Goal: Task Accomplishment & Management: Manage account settings

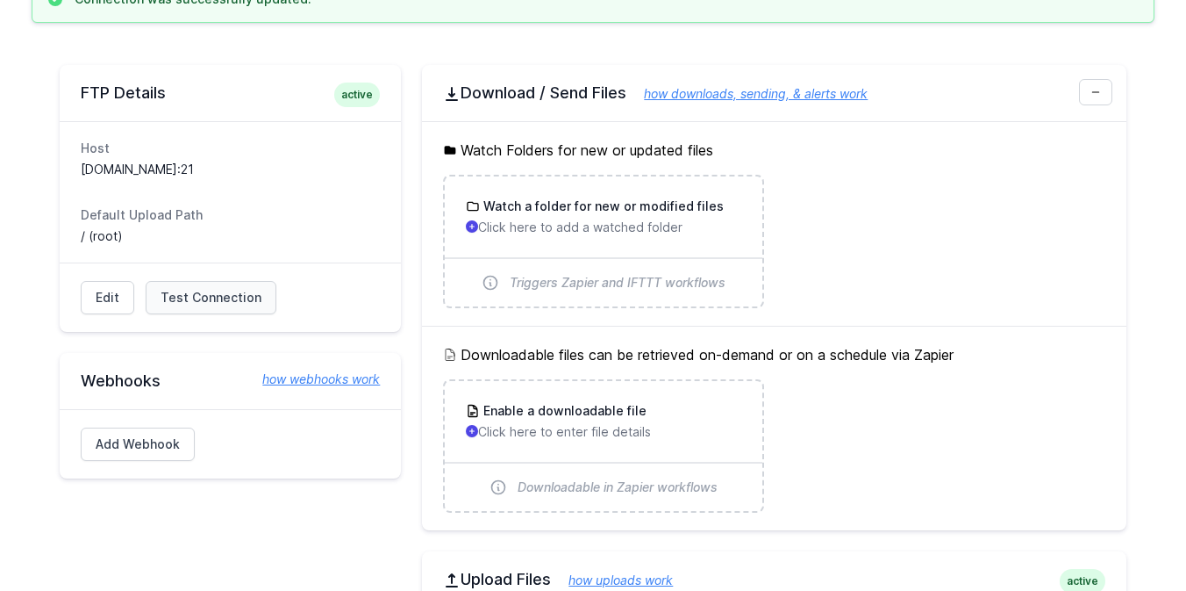
scroll to position [189, 0]
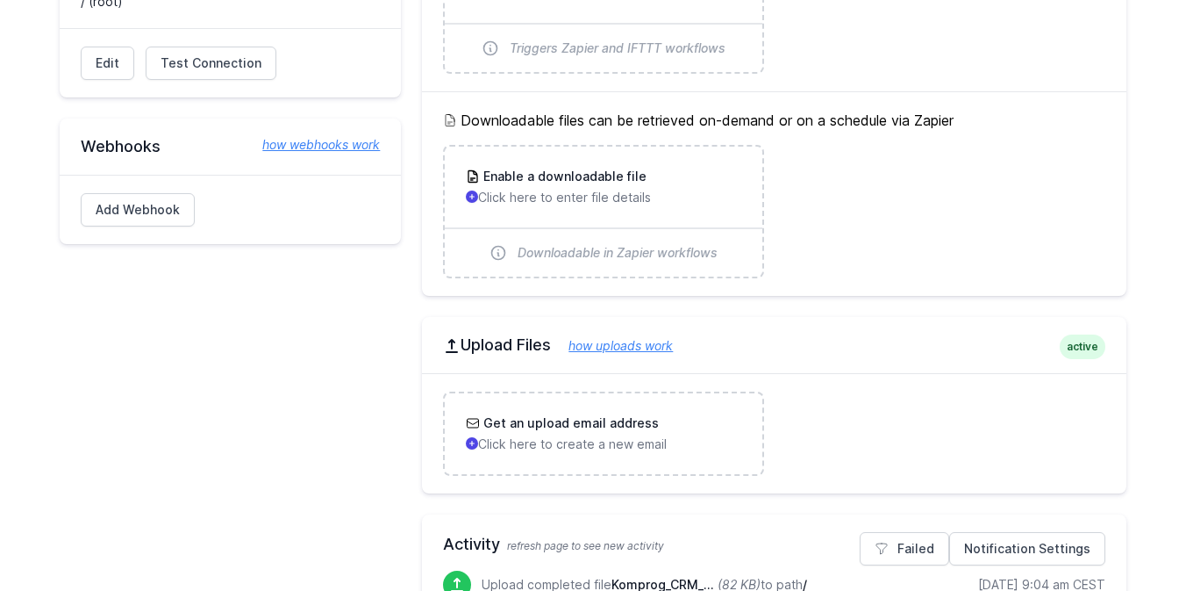
scroll to position [502, 0]
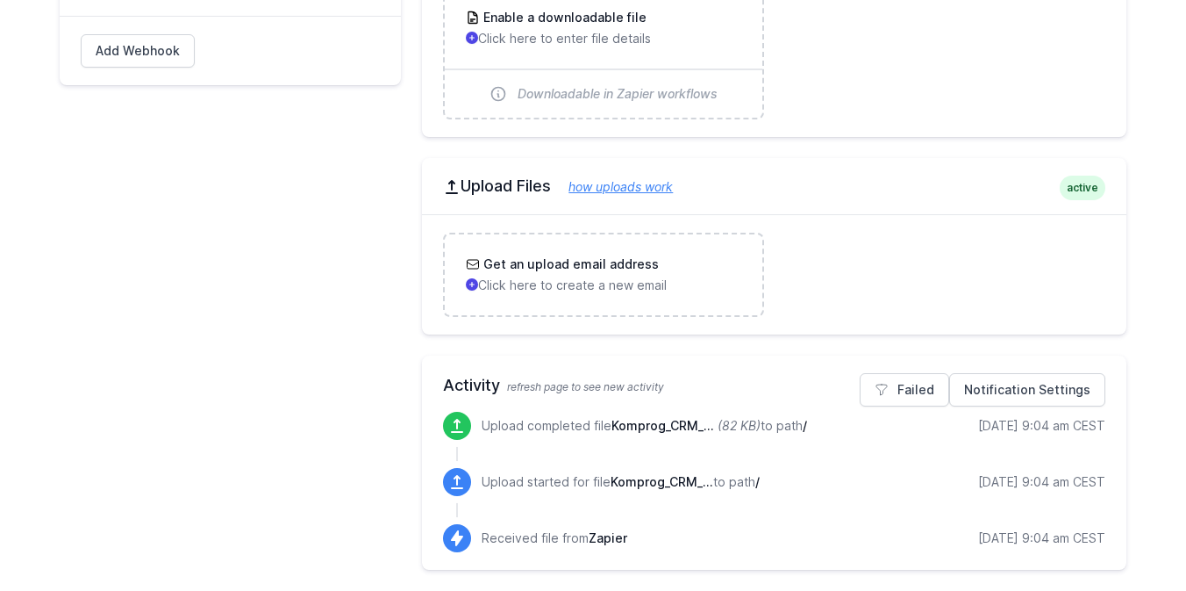
click at [778, 425] on p "Upload completed file Komprog_CRM_... (82 KB) to path /" at bounding box center [645, 426] width 326 height 18
click at [541, 482] on p "Upload started for file Komprog_CRM_... to path /" at bounding box center [621, 482] width 278 height 18
click at [539, 540] on p "Received file from Zapier" at bounding box center [555, 538] width 146 height 18
click at [981, 384] on link "Notification Settings" at bounding box center [1028, 389] width 156 height 33
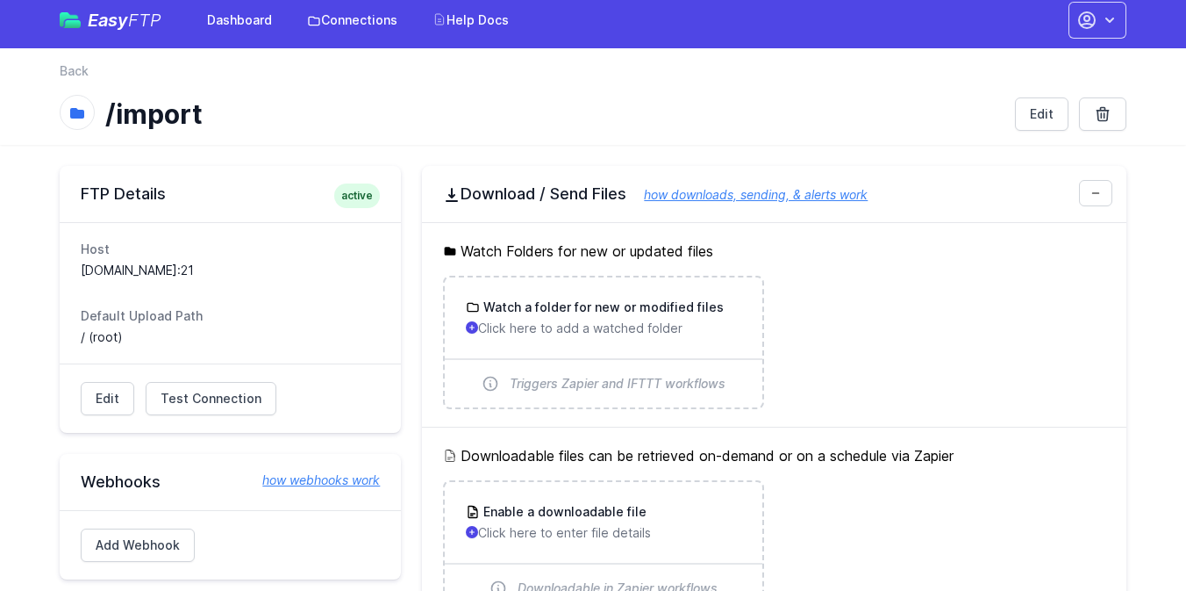
scroll to position [0, 0]
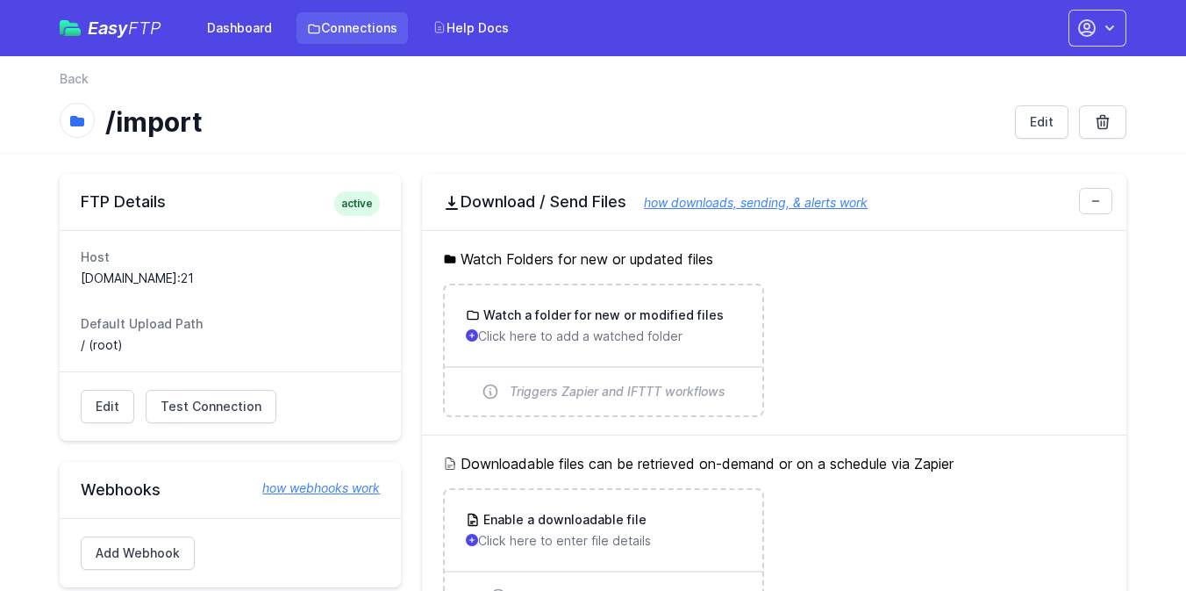
click at [343, 34] on link "Connections" at bounding box center [352, 28] width 111 height 32
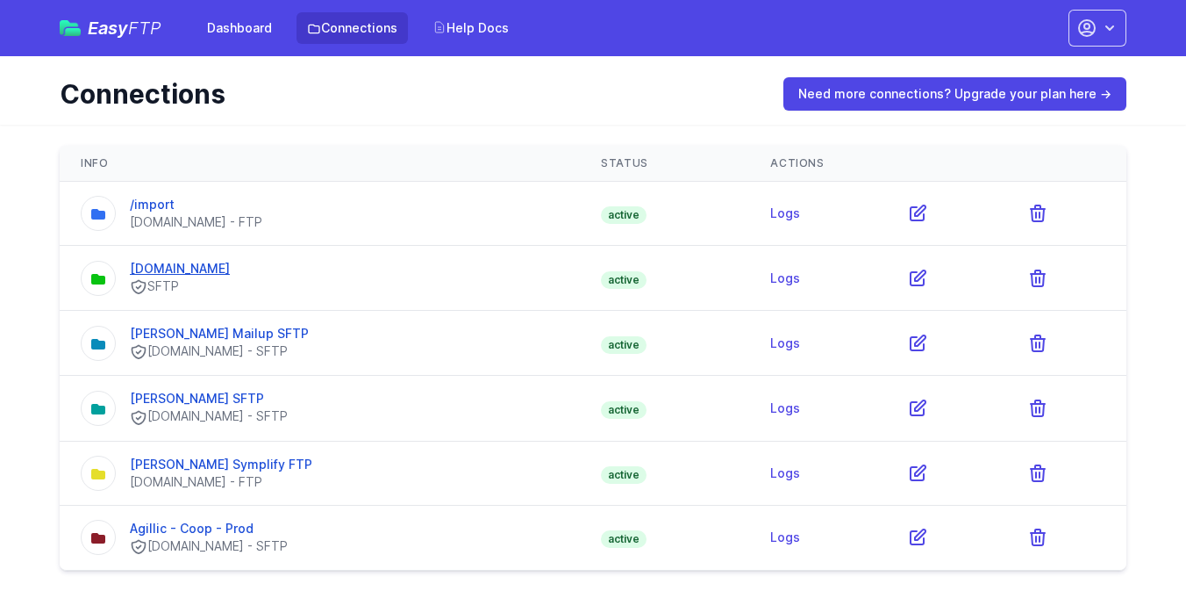
click at [207, 268] on link "[DOMAIN_NAME]" at bounding box center [180, 268] width 100 height 15
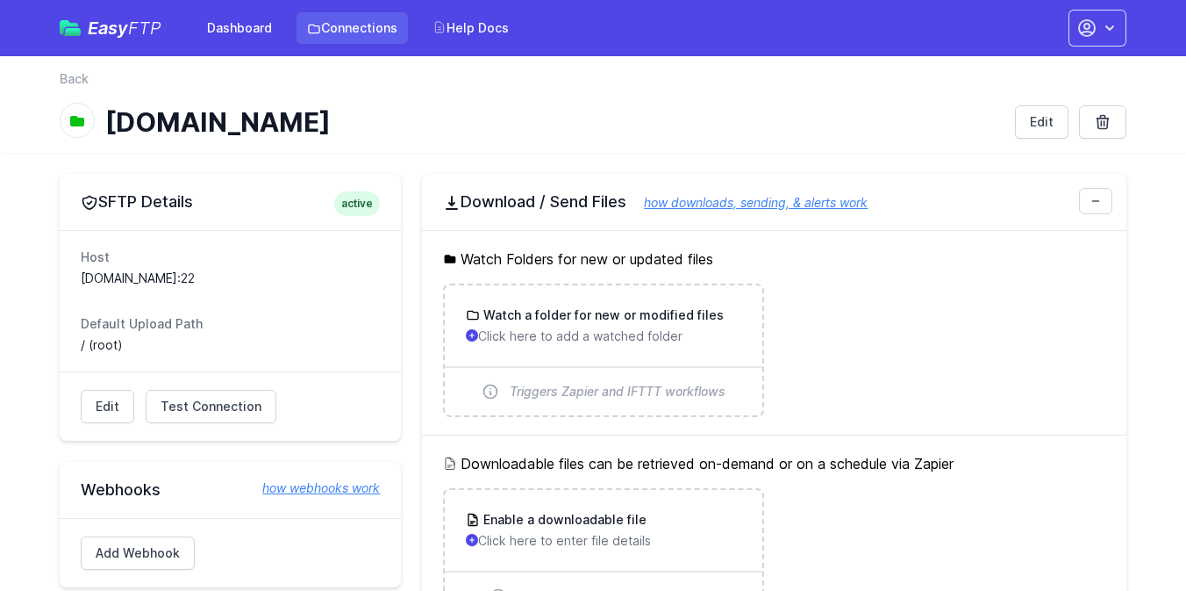
click at [347, 28] on link "Connections" at bounding box center [352, 28] width 111 height 32
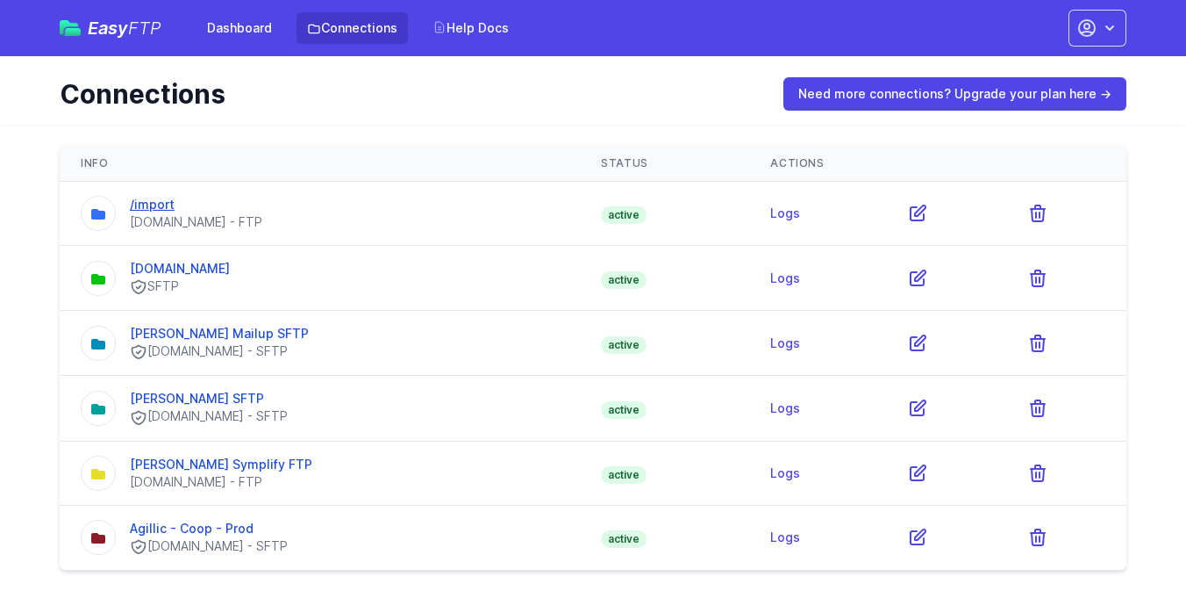
click at [154, 205] on link "/import" at bounding box center [152, 204] width 45 height 15
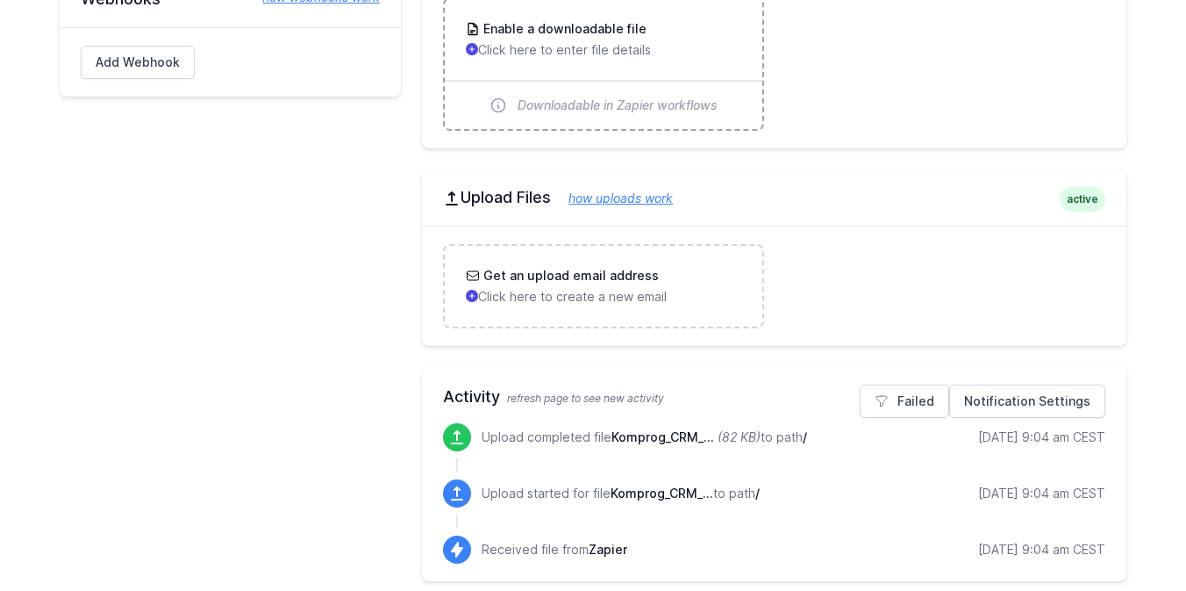
scroll to position [502, 0]
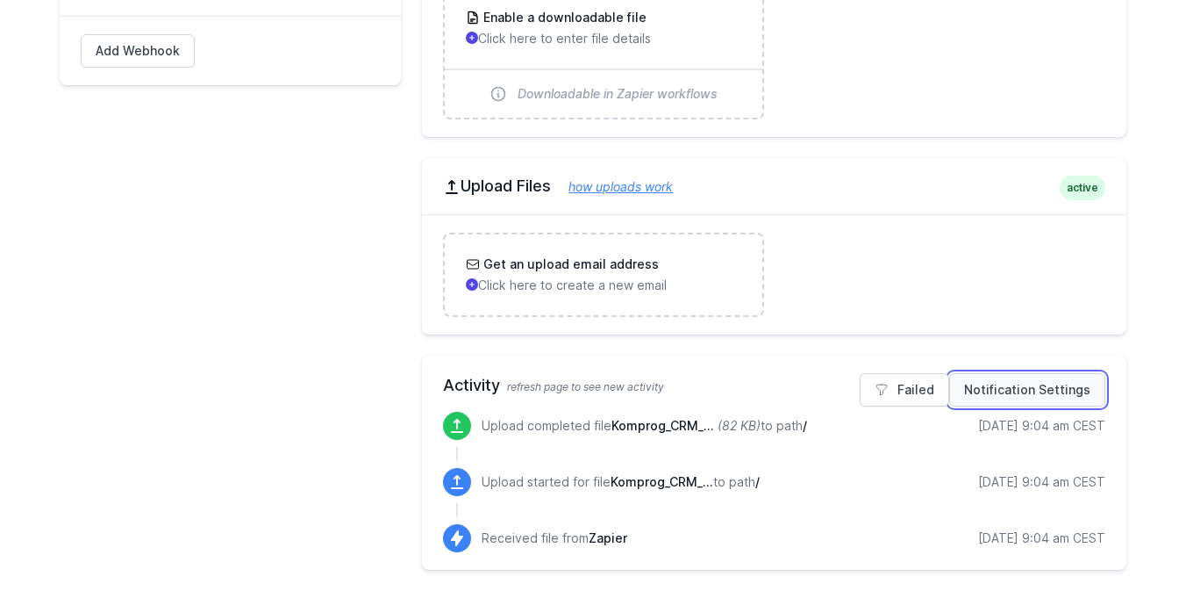
click at [986, 374] on link "Notification Settings" at bounding box center [1028, 389] width 156 height 33
click at [803, 430] on p "Upload completed file Komprog_CRM_... (82 KB) to path /" at bounding box center [645, 426] width 326 height 18
click at [634, 430] on span "Komprog_CRM_..." at bounding box center [663, 425] width 103 height 15
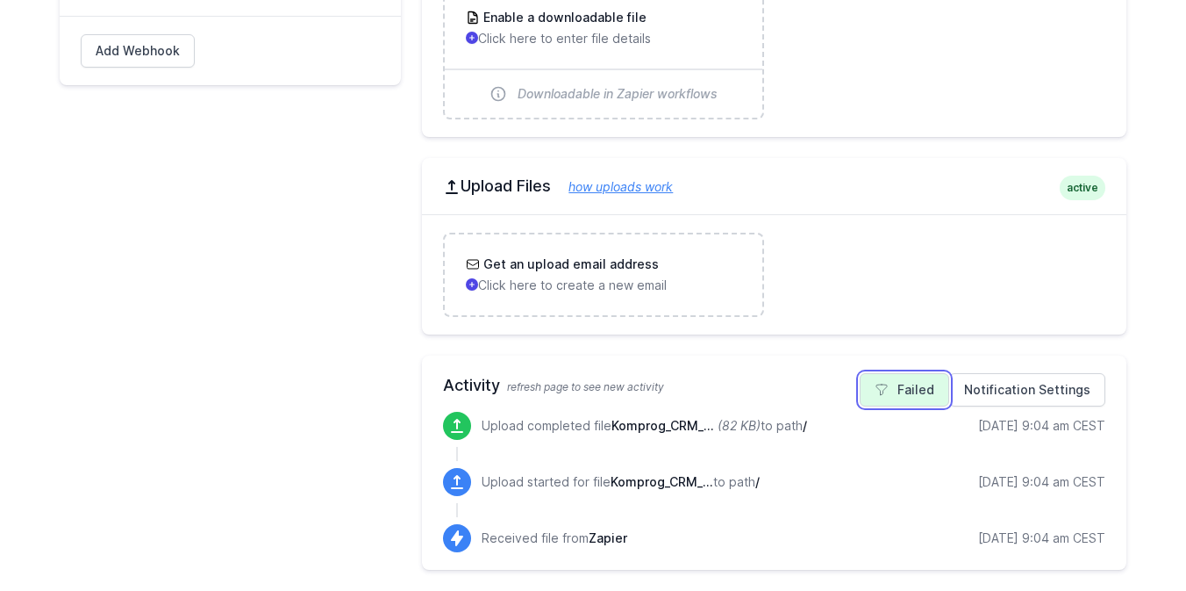
click at [891, 398] on link "Failed" at bounding box center [905, 389] width 90 height 33
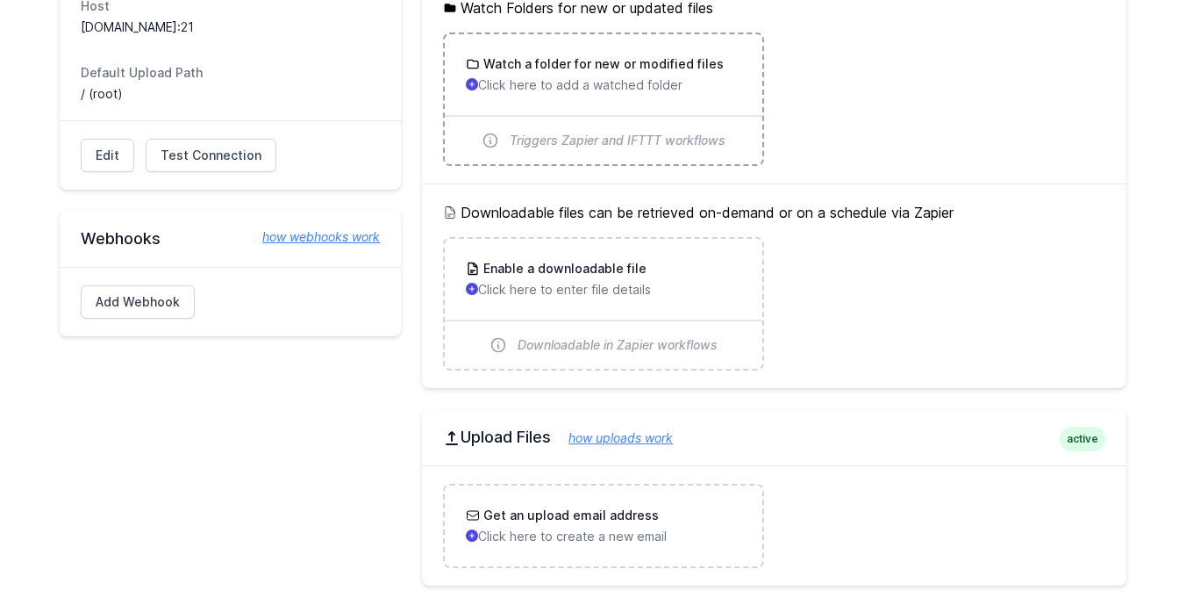
scroll to position [451, 0]
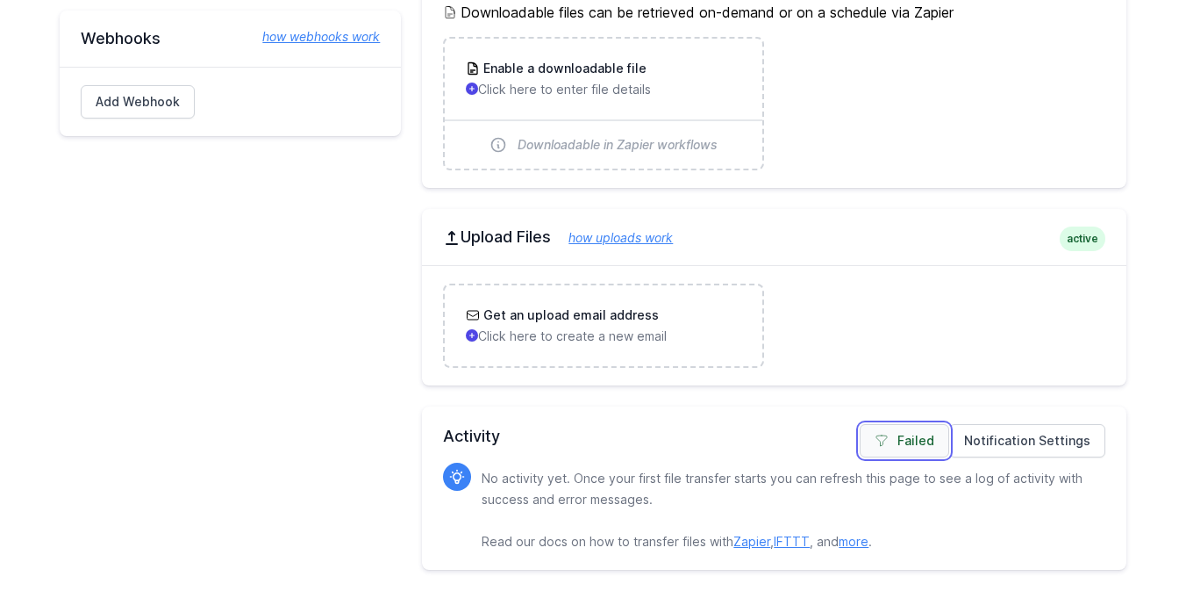
click at [935, 437] on link "Failed" at bounding box center [905, 440] width 90 height 33
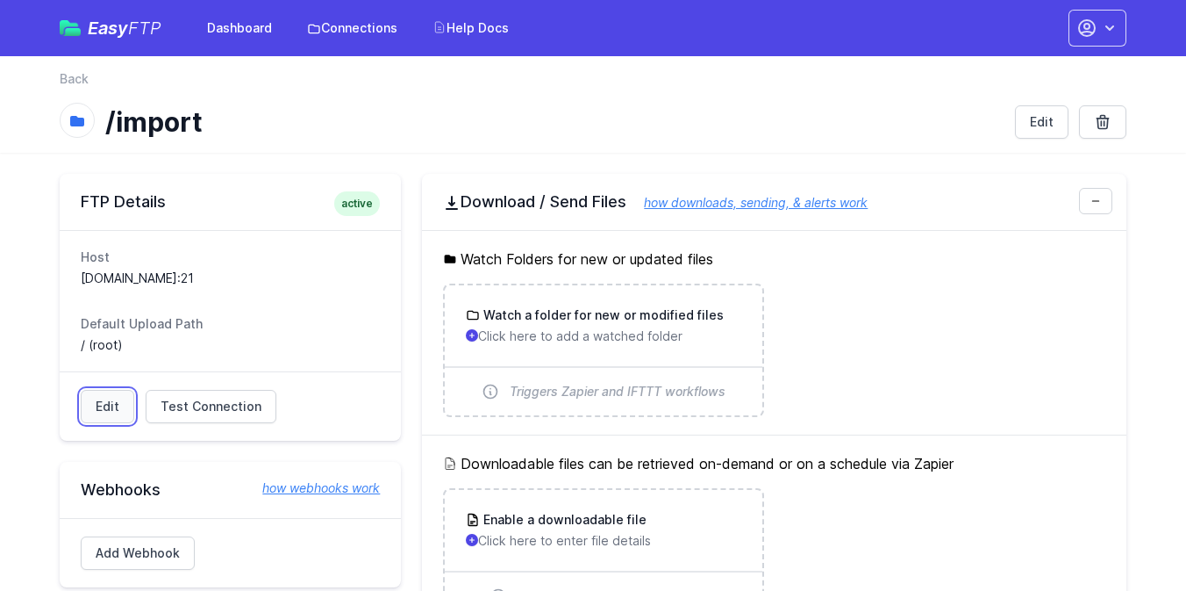
click at [109, 408] on link "Edit" at bounding box center [108, 406] width 54 height 33
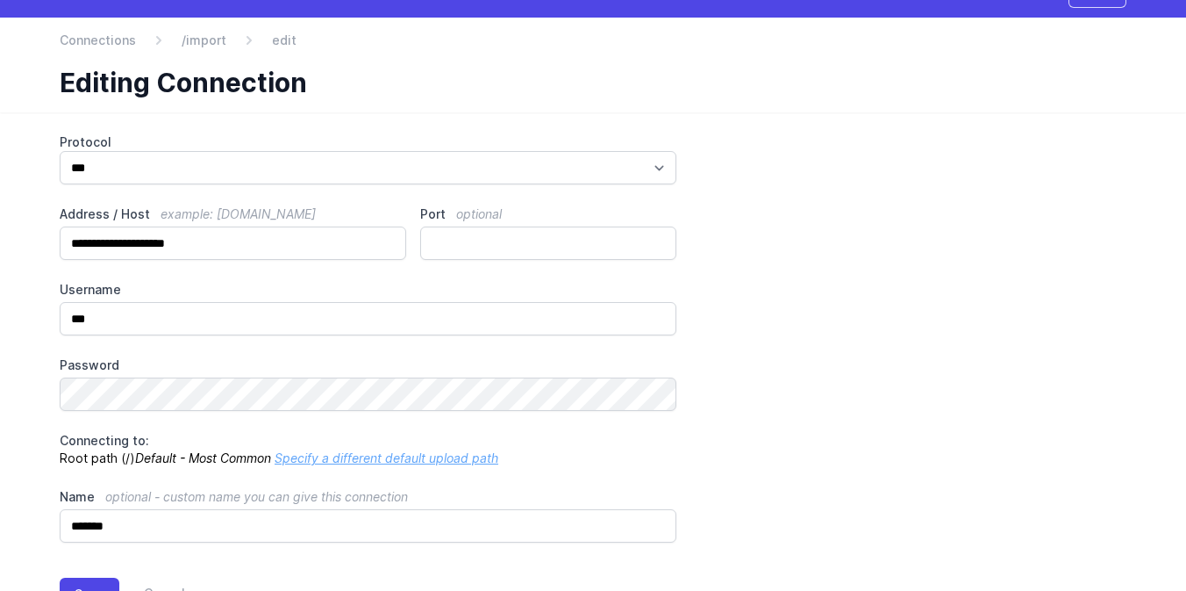
scroll to position [108, 0]
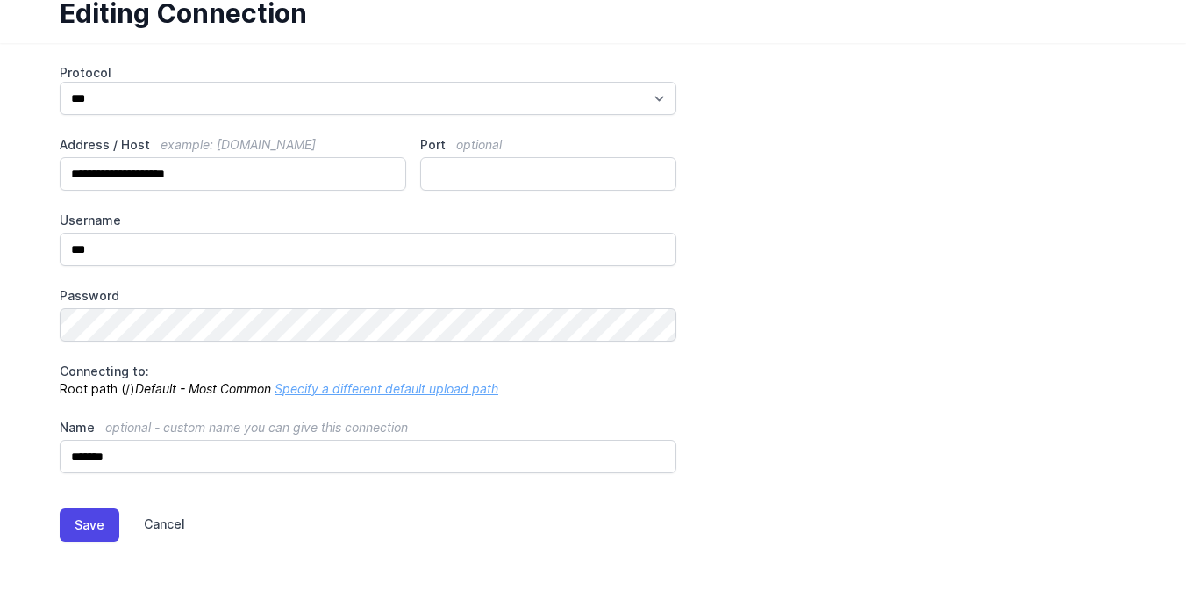
click at [169, 527] on link "Cancel" at bounding box center [152, 524] width 66 height 33
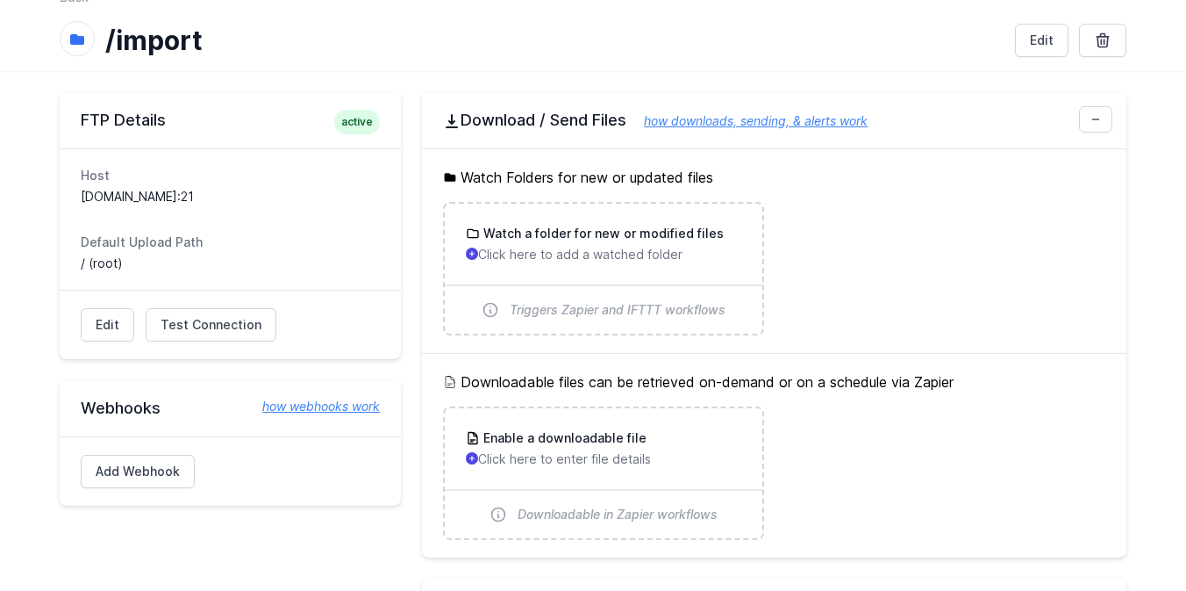
scroll to position [80, 0]
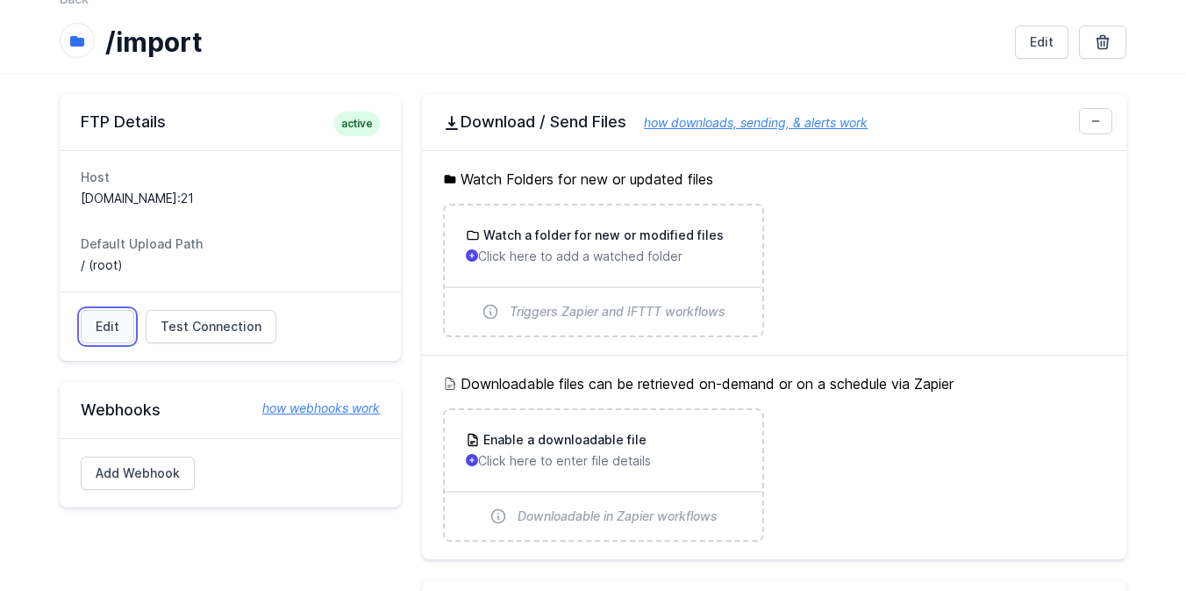
click at [117, 322] on link "Edit" at bounding box center [108, 326] width 54 height 33
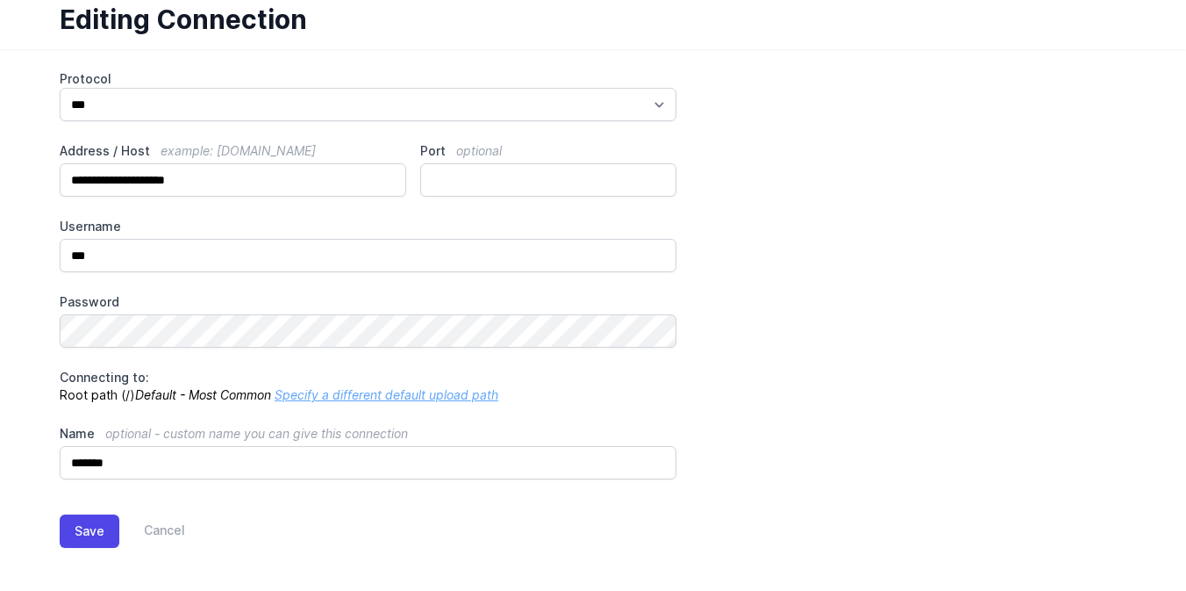
scroll to position [108, 0]
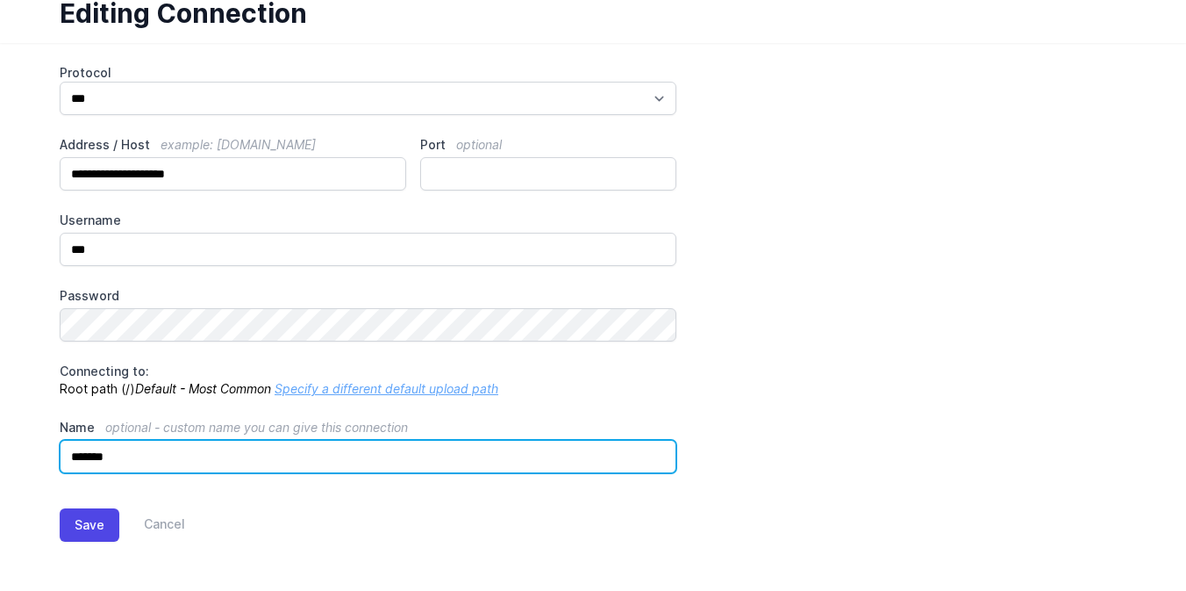
drag, startPoint x: 156, startPoint y: 454, endPoint x: 47, endPoint y: 453, distance: 108.8
click at [47, 453] on div "**********" at bounding box center [593, 317] width 1123 height 548
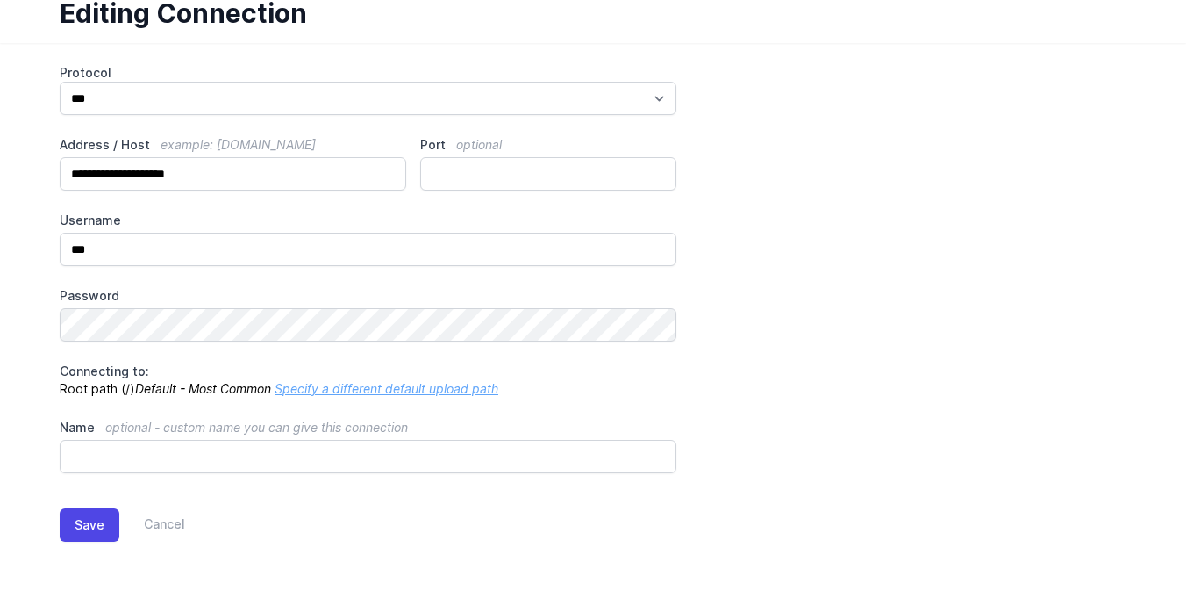
click at [291, 386] on link "Specify a different default upload path" at bounding box center [387, 388] width 224 height 15
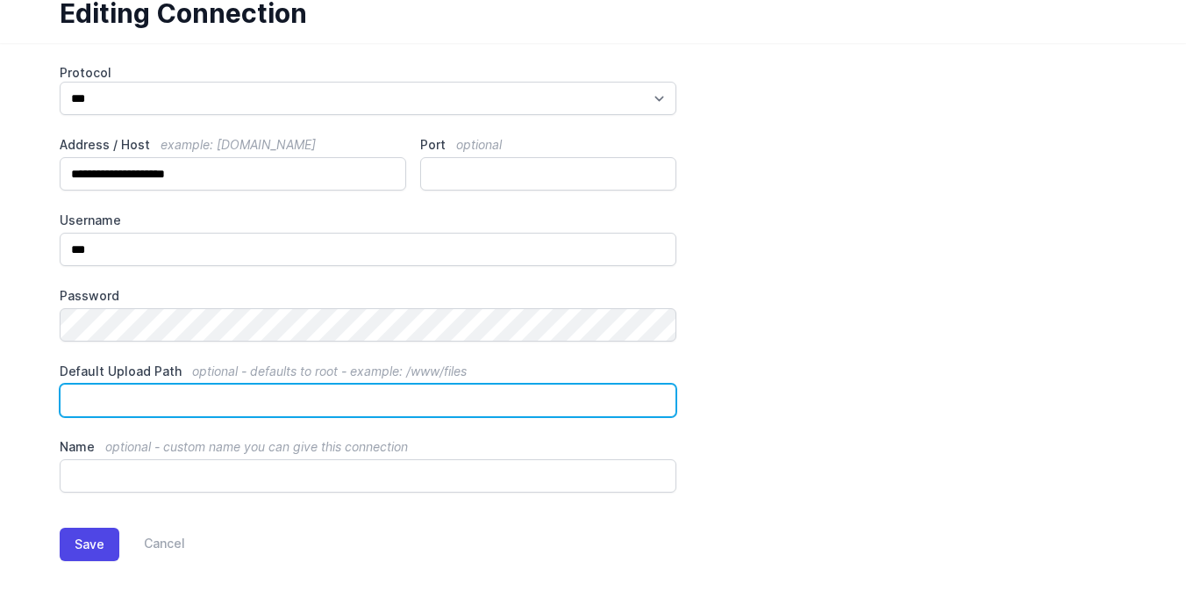
click at [249, 396] on input "Default Upload Path optional - defaults to root - example: /www/files" at bounding box center [368, 400] width 617 height 33
paste input "*******"
type input "*******"
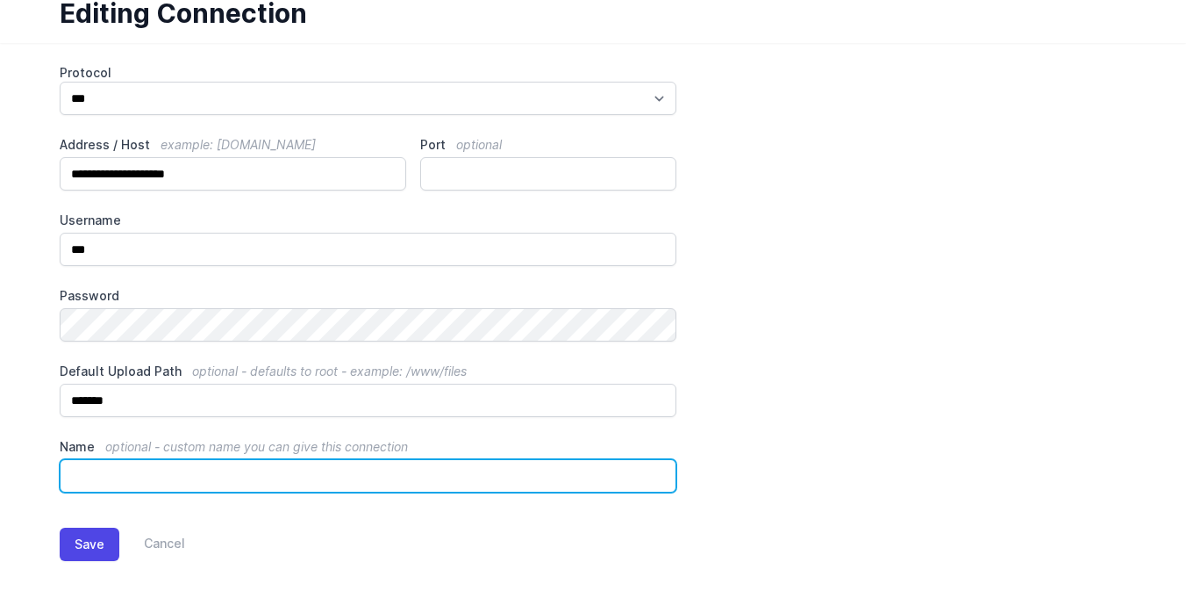
click at [214, 479] on input "Name optional - custom name you can give this connection" at bounding box center [368, 475] width 617 height 33
type input "**********"
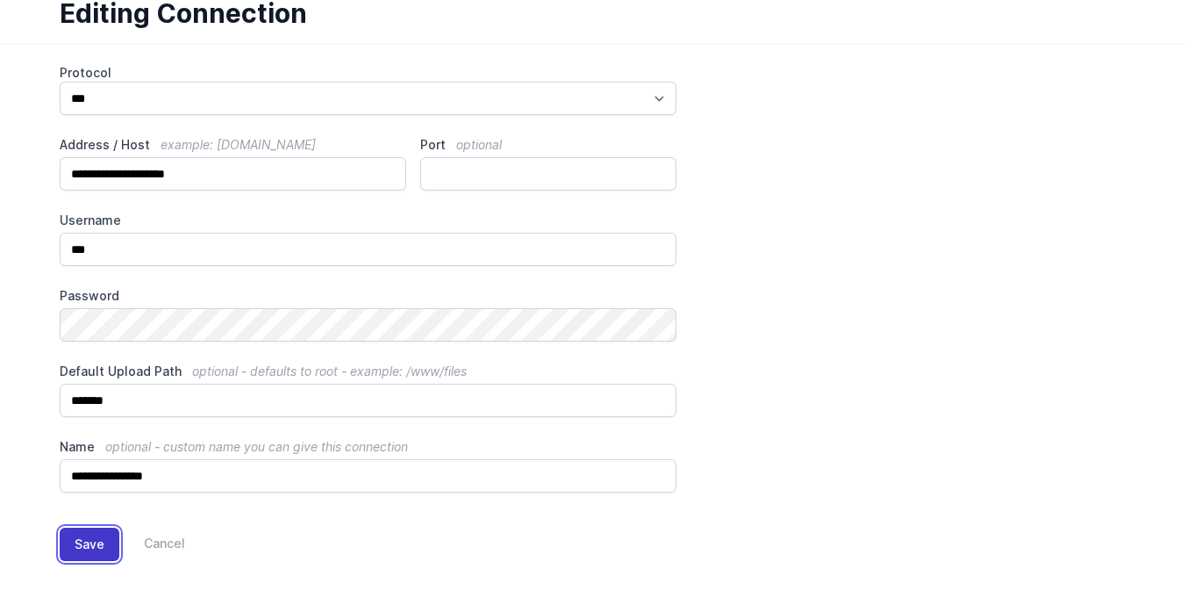
click at [86, 541] on button "Save" at bounding box center [90, 543] width 60 height 33
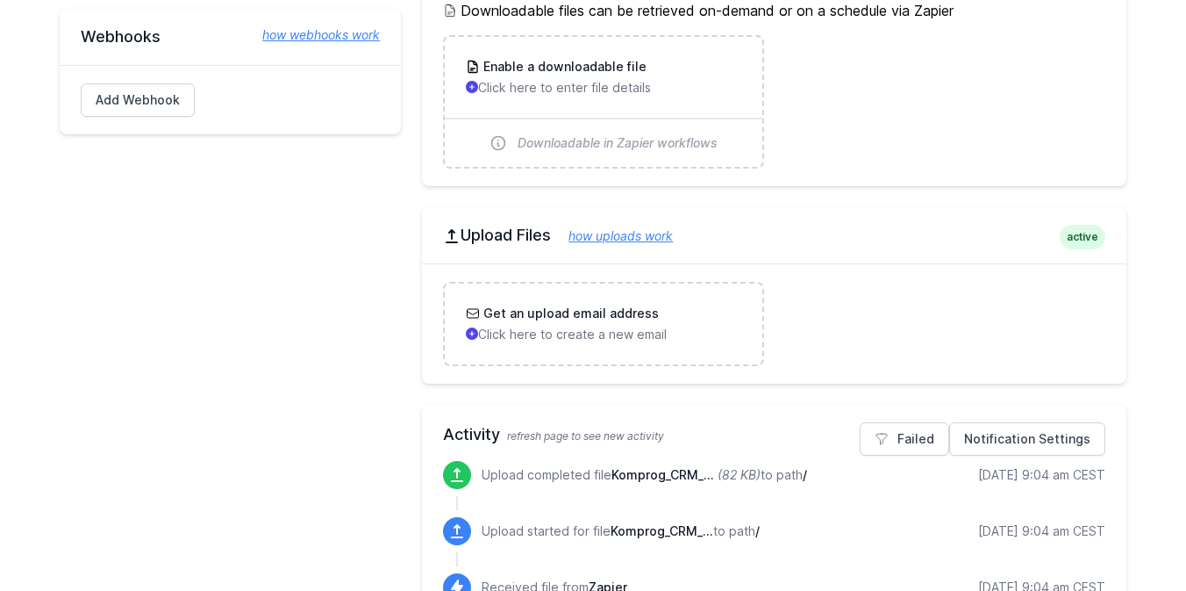
scroll to position [591, 0]
